Goal: Task Accomplishment & Management: Manage account settings

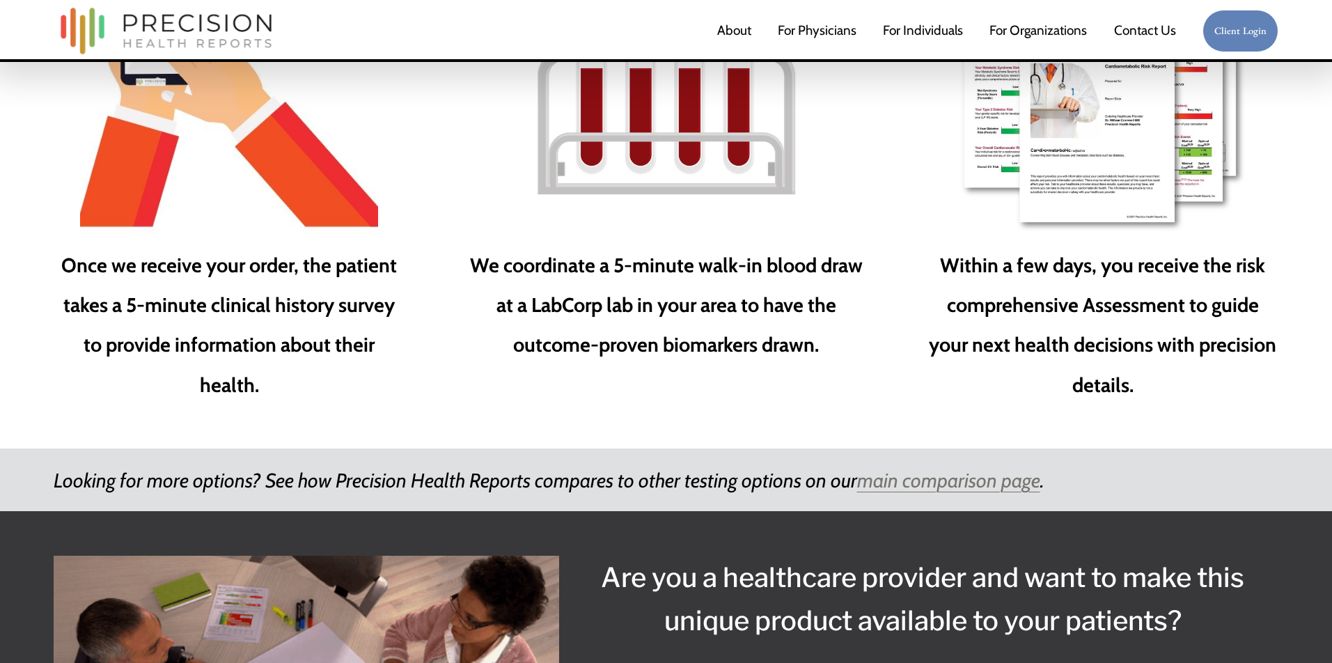
scroll to position [2266, 0]
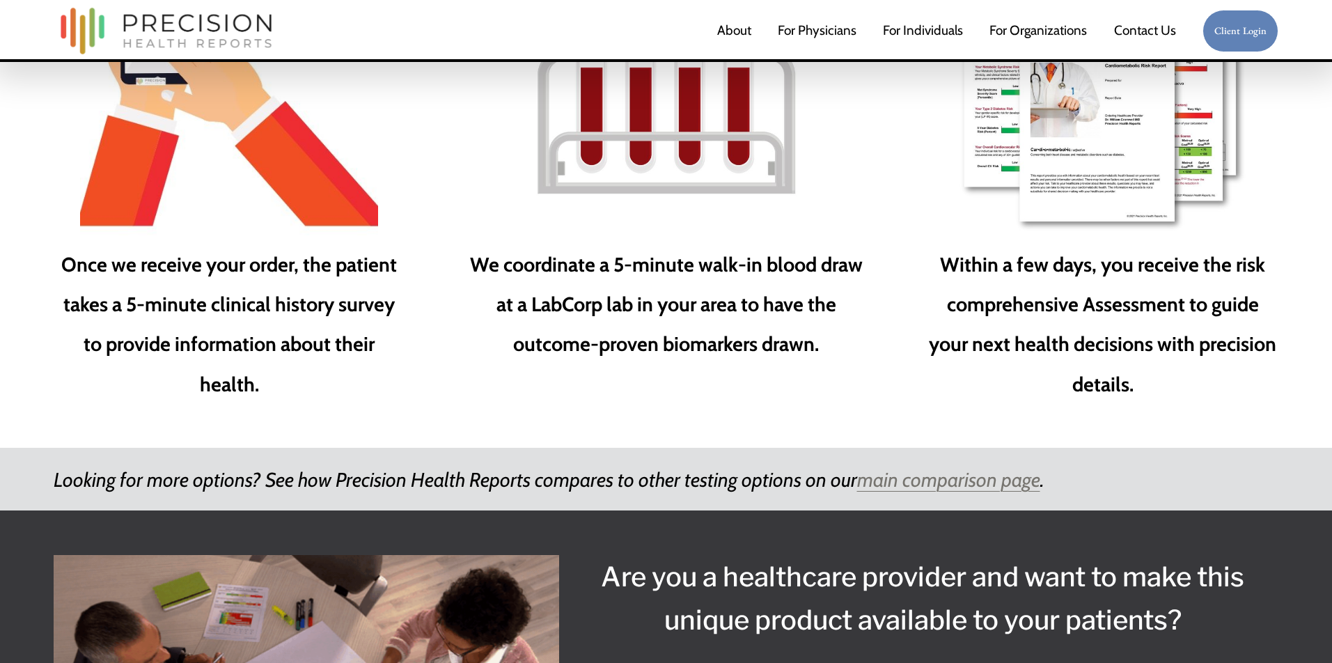
click at [947, 467] on em "main comparison page" at bounding box center [948, 479] width 183 height 24
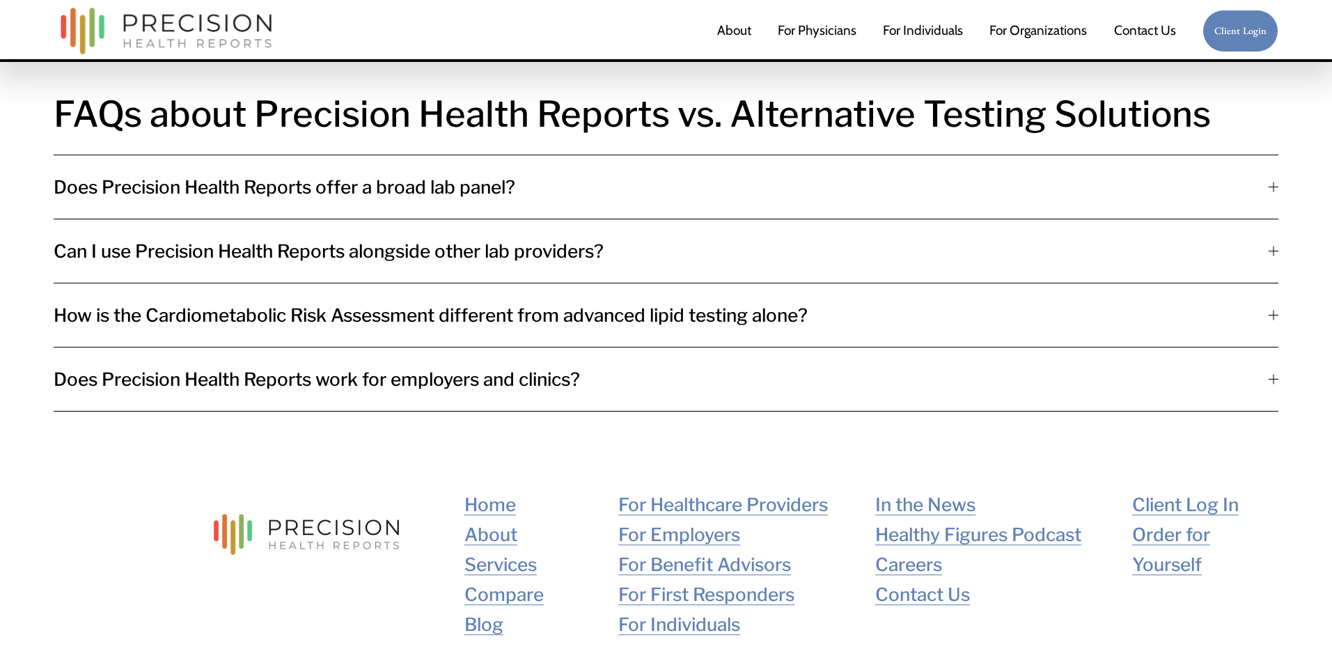
scroll to position [3346, 0]
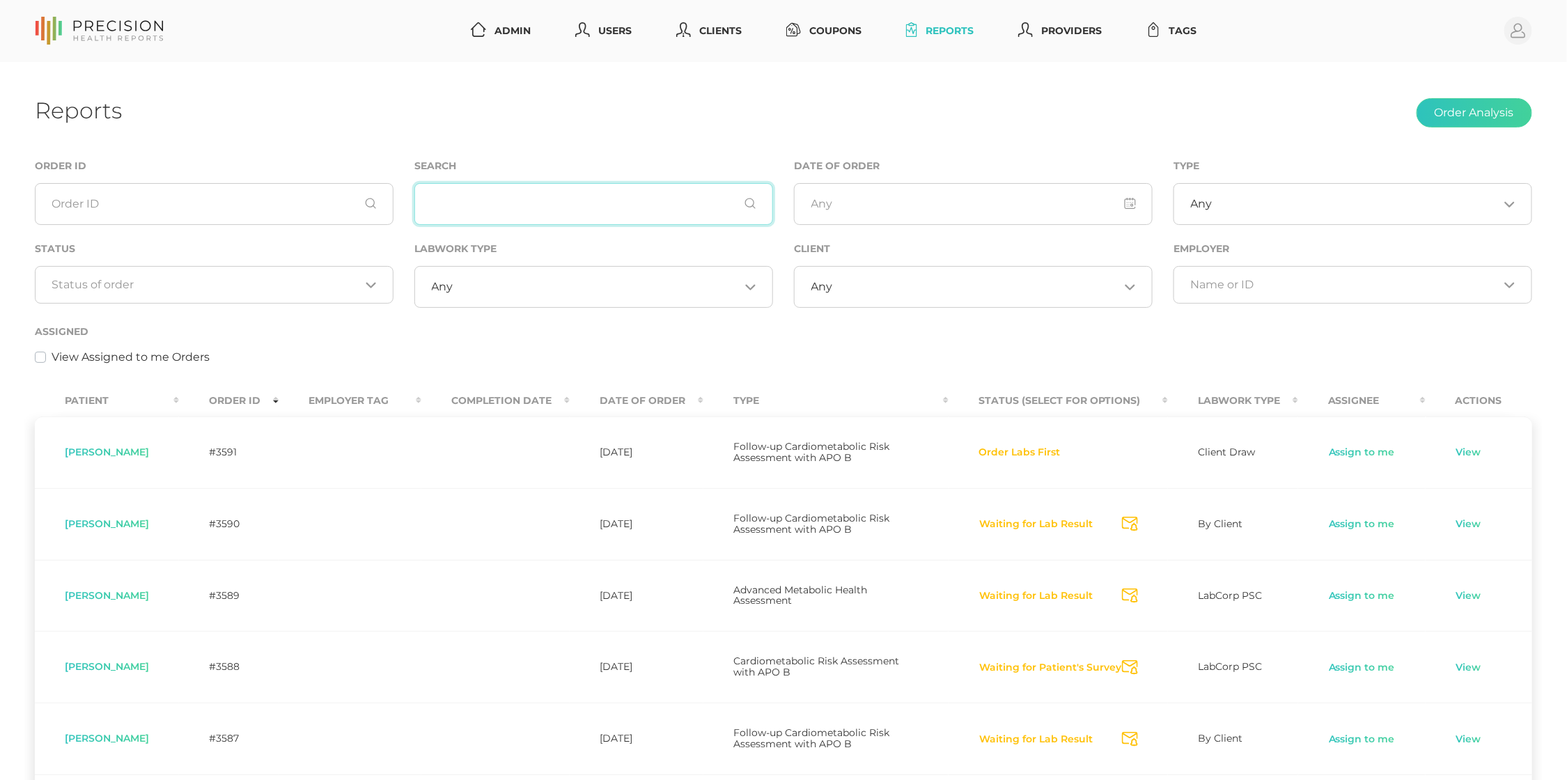
click at [531, 206] on input "text" at bounding box center [593, 204] width 359 height 42
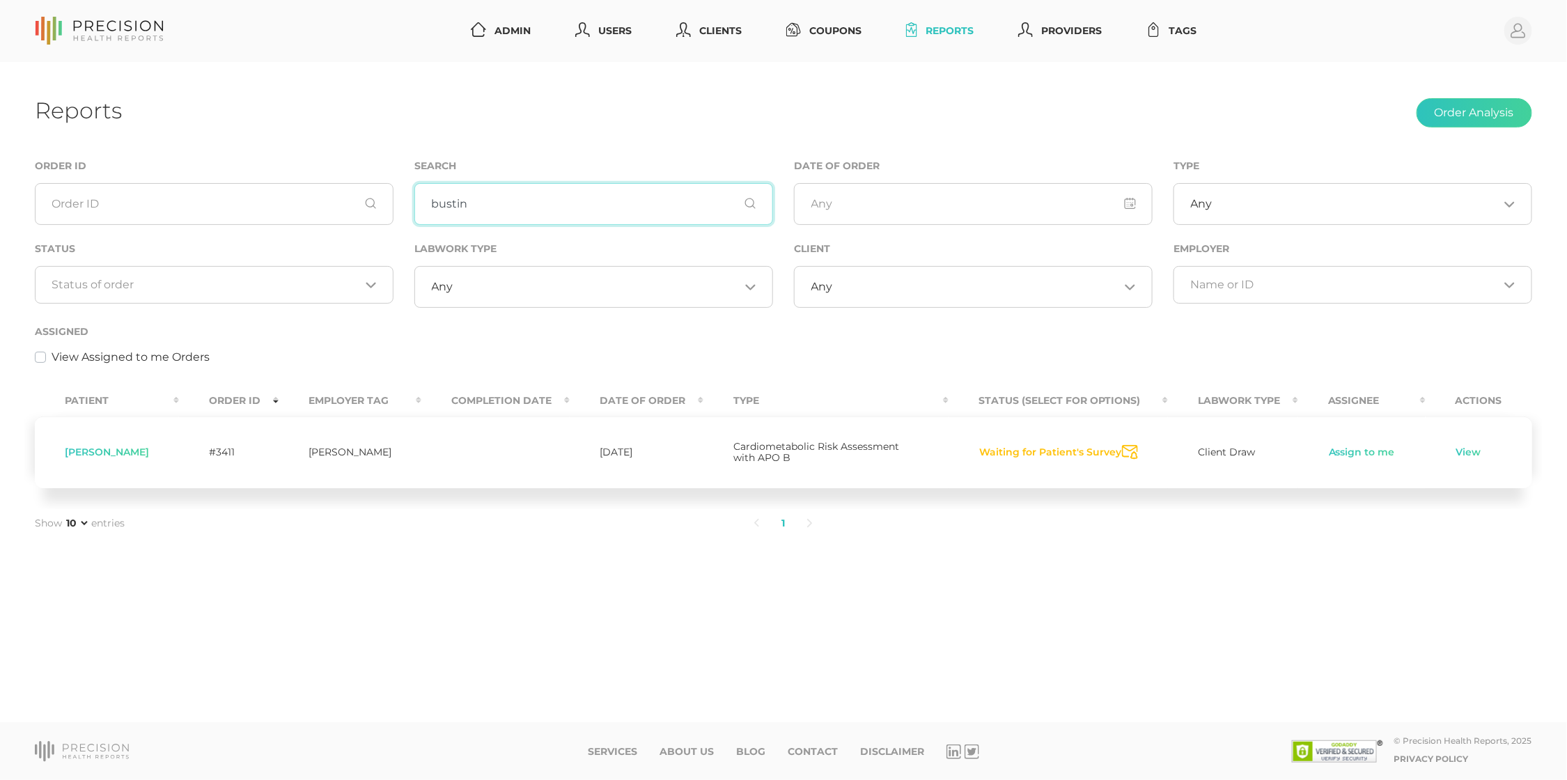
type input "bustin"
click at [1059, 521] on ul "1" at bounding box center [783, 523] width 998 height 29
click at [1046, 446] on button "Waiting for Patient's Survey" at bounding box center [1049, 453] width 143 height 14
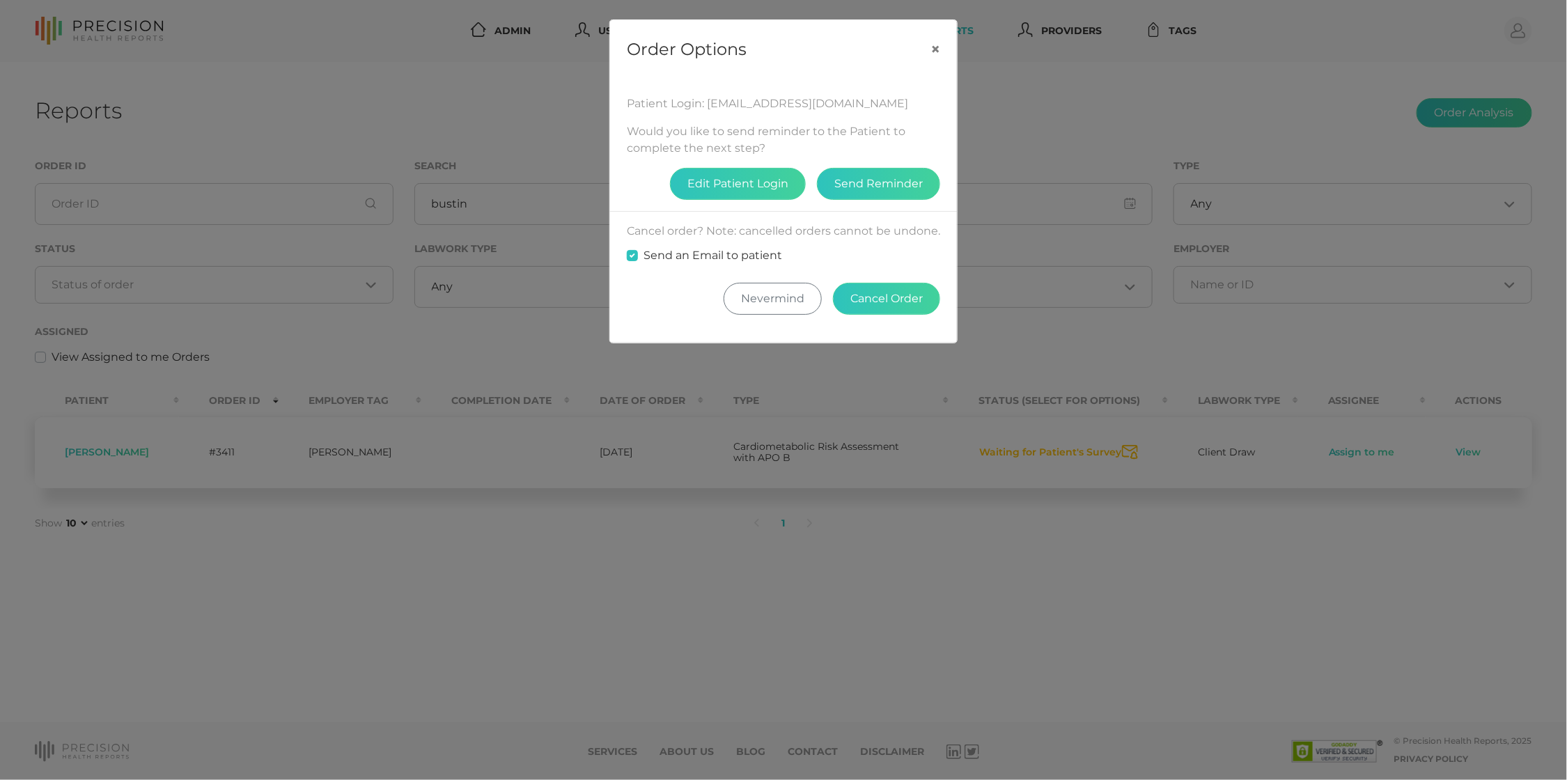
click at [688, 240] on fieldset "Send an Email to patient" at bounding box center [783, 256] width 313 height 32
click at [689, 247] on label "Send an Email to patient" at bounding box center [713, 255] width 139 height 17
click at [638, 247] on input "Send an Email to patient" at bounding box center [632, 254] width 11 height 14
checkbox input "false"
click at [862, 294] on button "Cancel Order" at bounding box center [886, 299] width 107 height 32
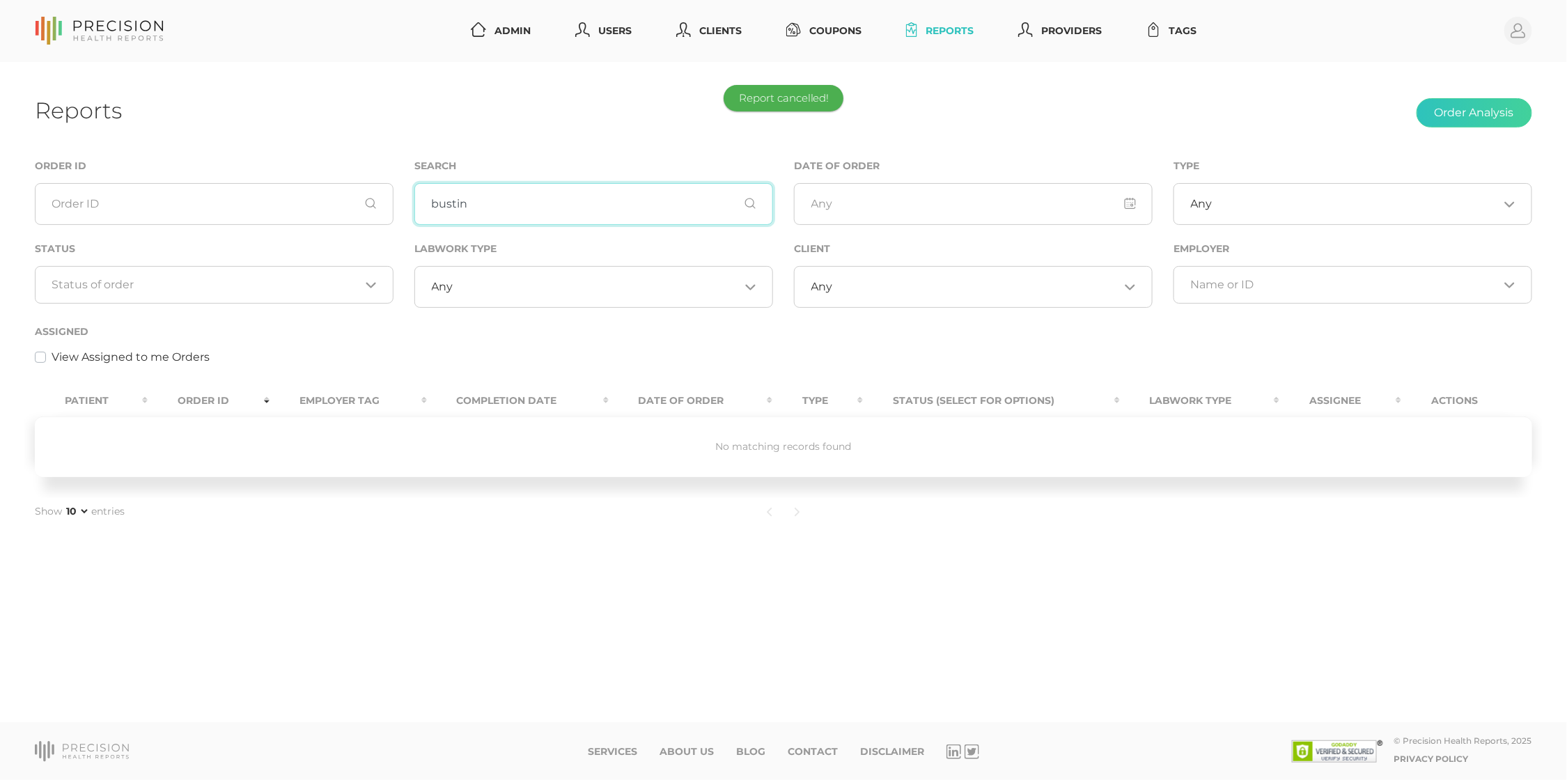
click at [568, 208] on input "bustin" at bounding box center [593, 204] width 359 height 42
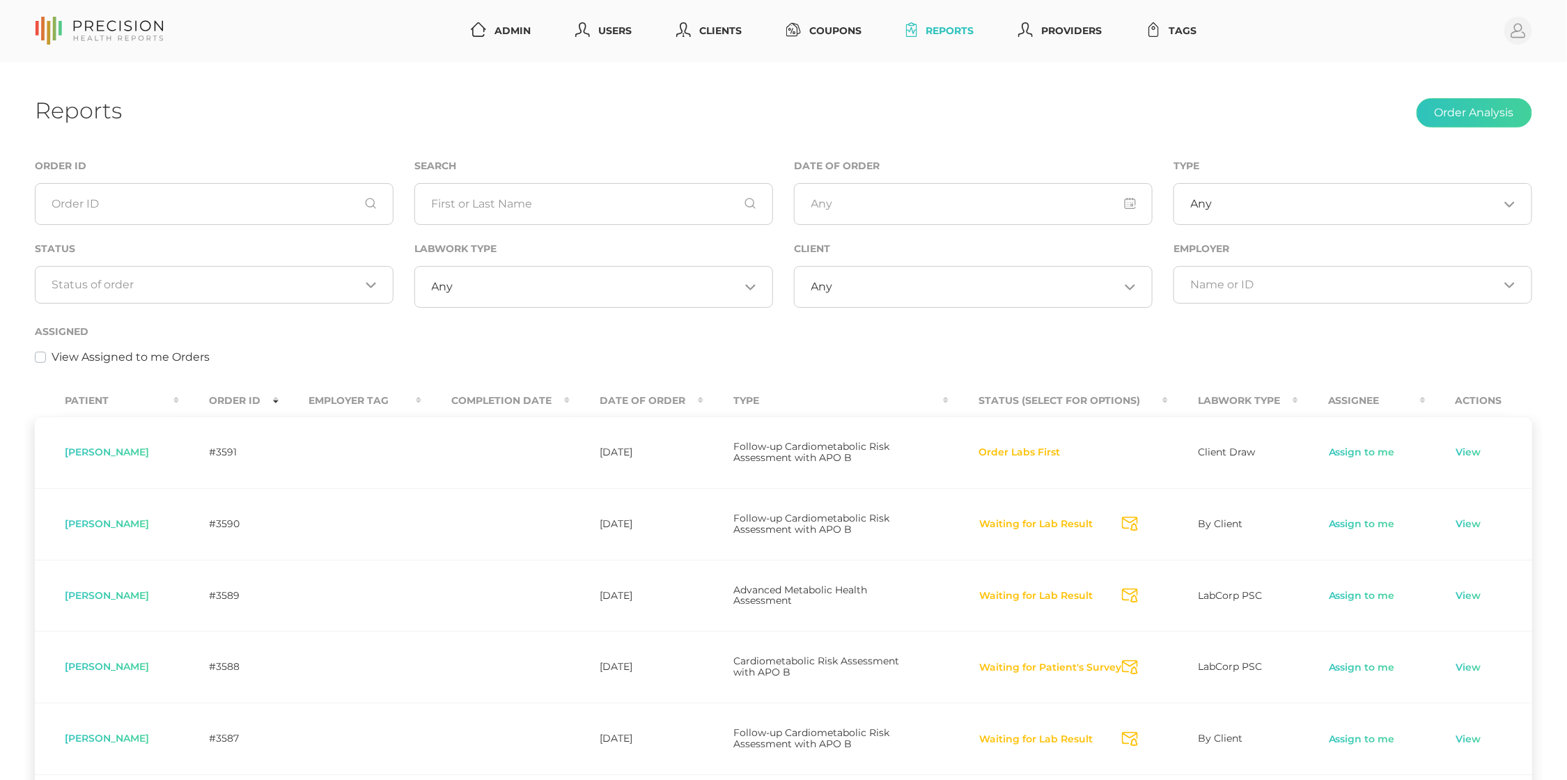
click at [301, 294] on div "Loading..." at bounding box center [214, 285] width 359 height 38
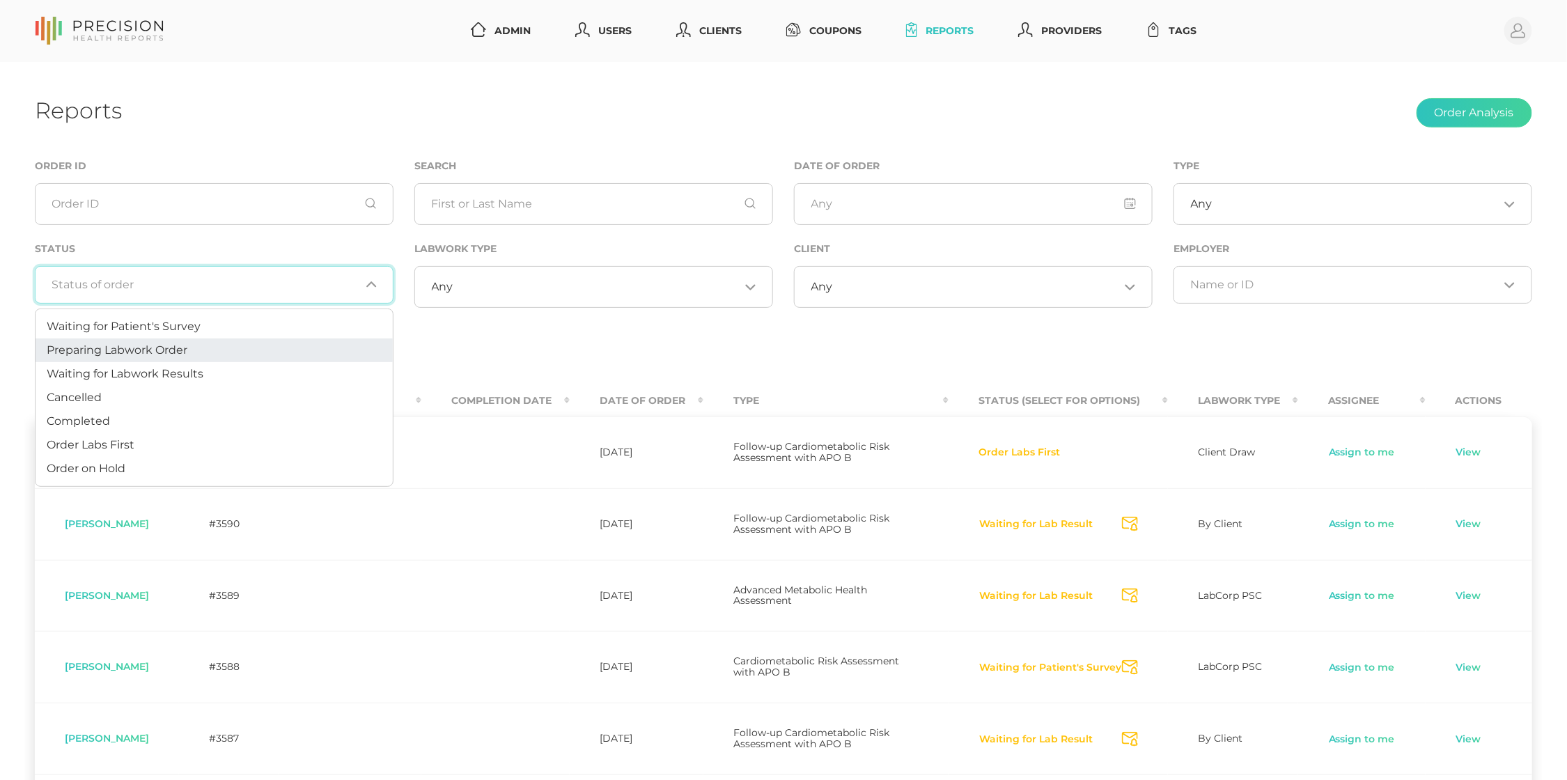
click at [281, 341] on li "Preparing Labwork Order" at bounding box center [214, 350] width 357 height 24
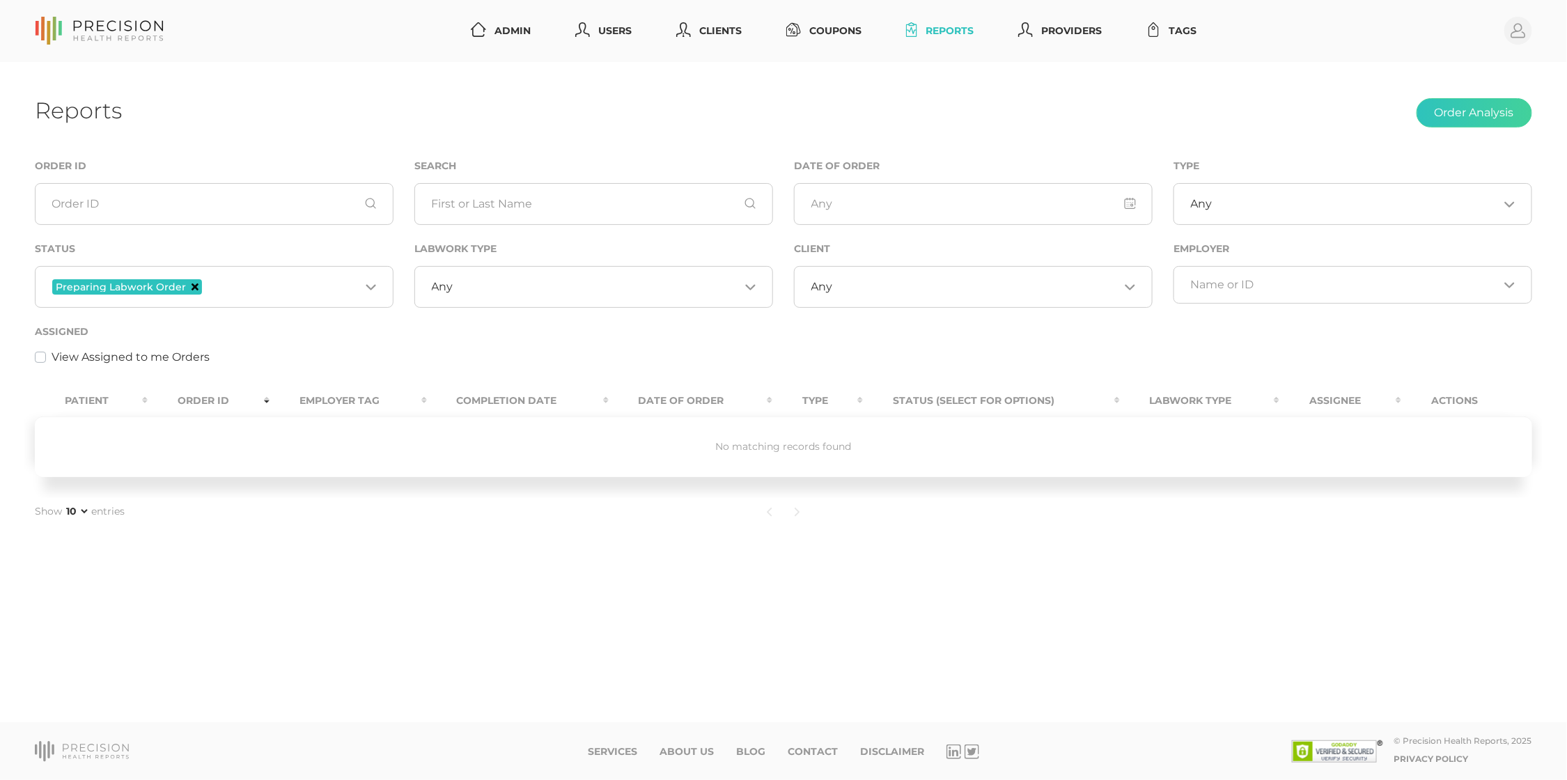
click at [192, 284] on icon "Deselect Preparing Labwork Order" at bounding box center [195, 286] width 7 height 7
click at [233, 284] on input "Search for option" at bounding box center [206, 285] width 308 height 14
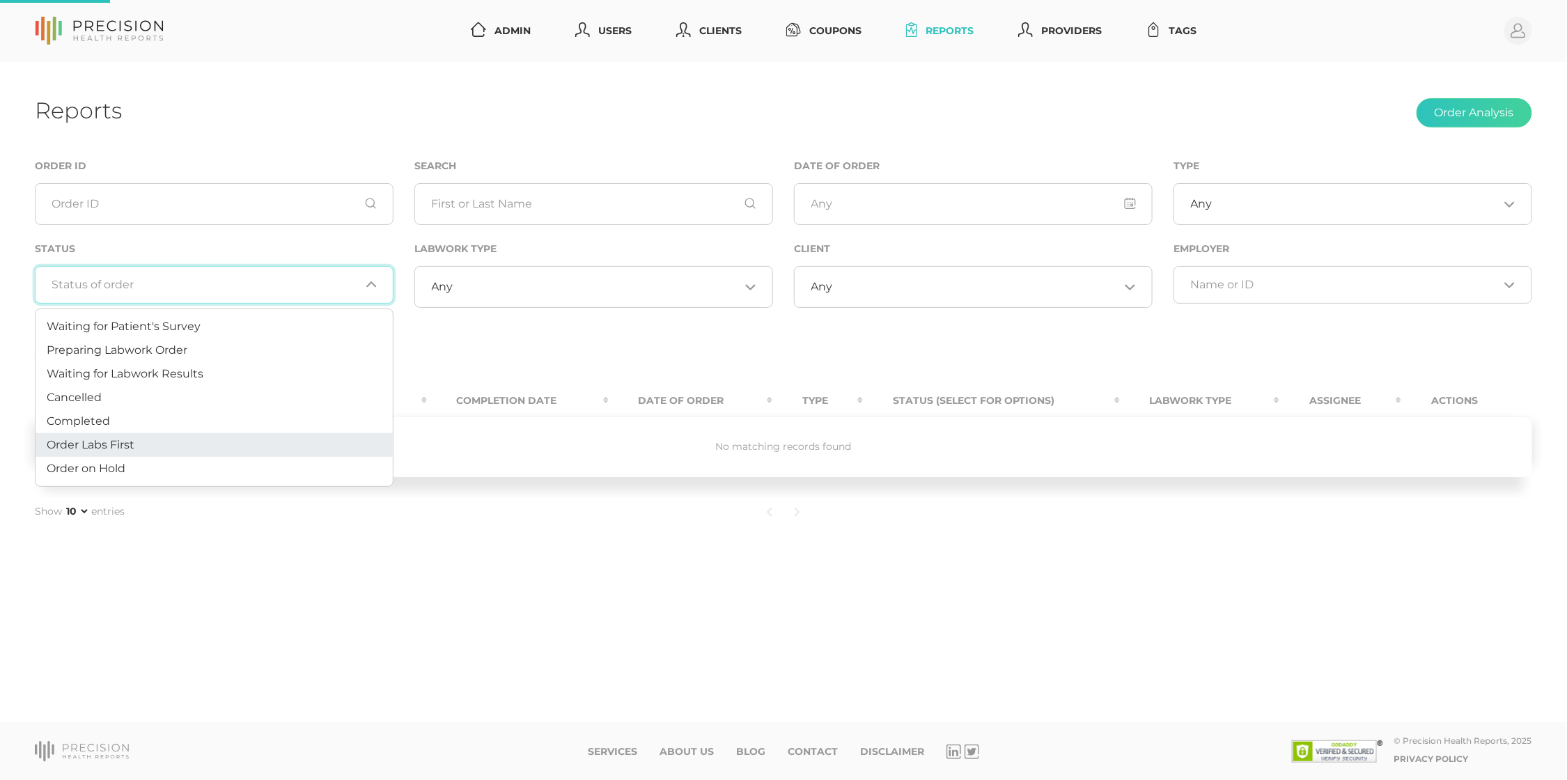
click at [146, 435] on li "Order Labs First" at bounding box center [214, 445] width 357 height 24
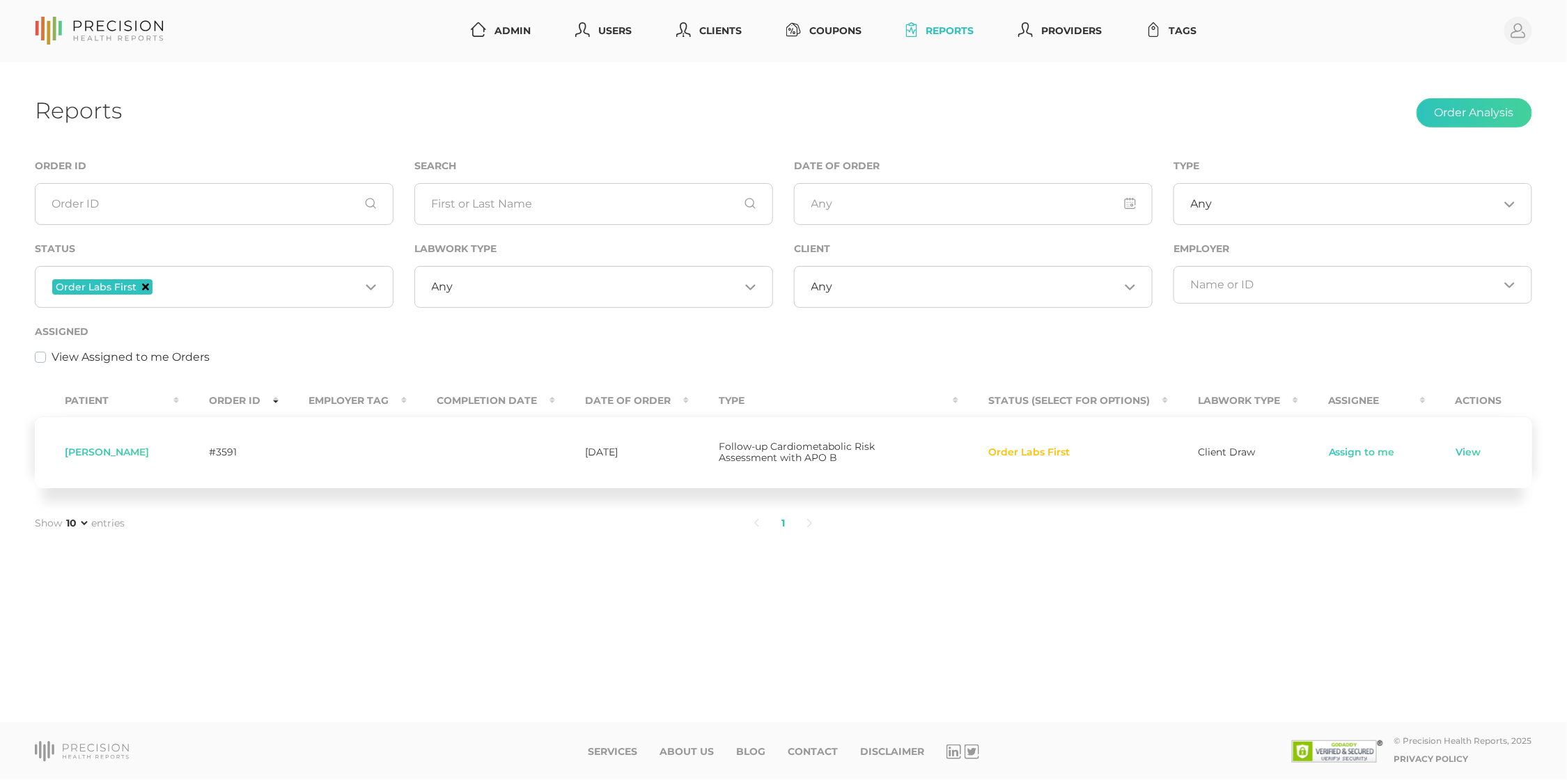
click at [143, 284] on icon "Deselect Order Labs First" at bounding box center [145, 286] width 7 height 7
